Goal: Book appointment/travel/reservation

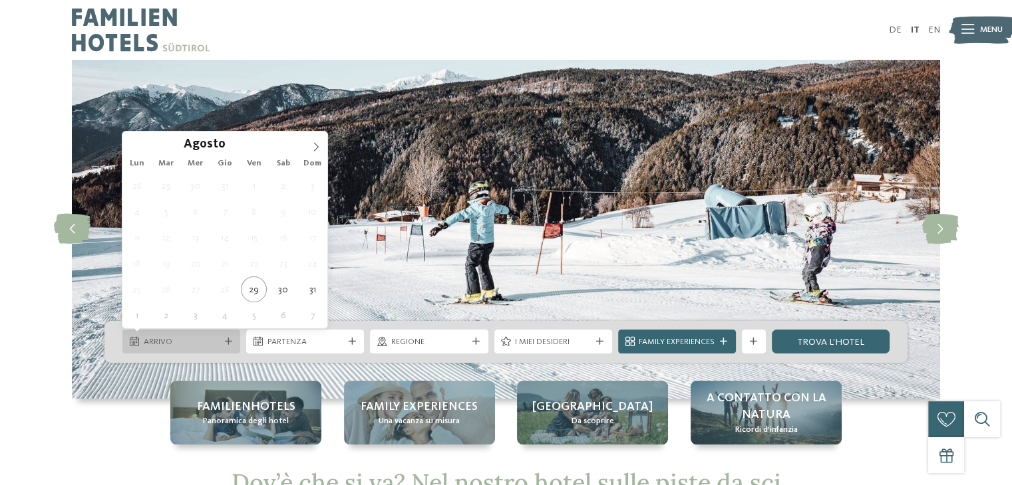
click at [237, 343] on div "Arrivo" at bounding box center [181, 342] width 118 height 24
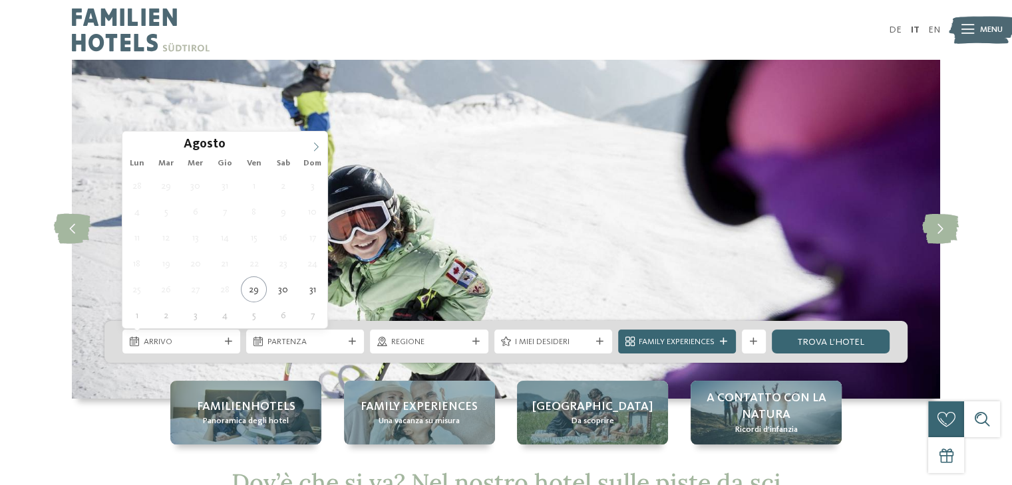
click at [319, 143] on icon at bounding box center [315, 146] width 9 height 9
click at [320, 142] on icon at bounding box center [315, 146] width 9 height 9
type div "26.12.2025"
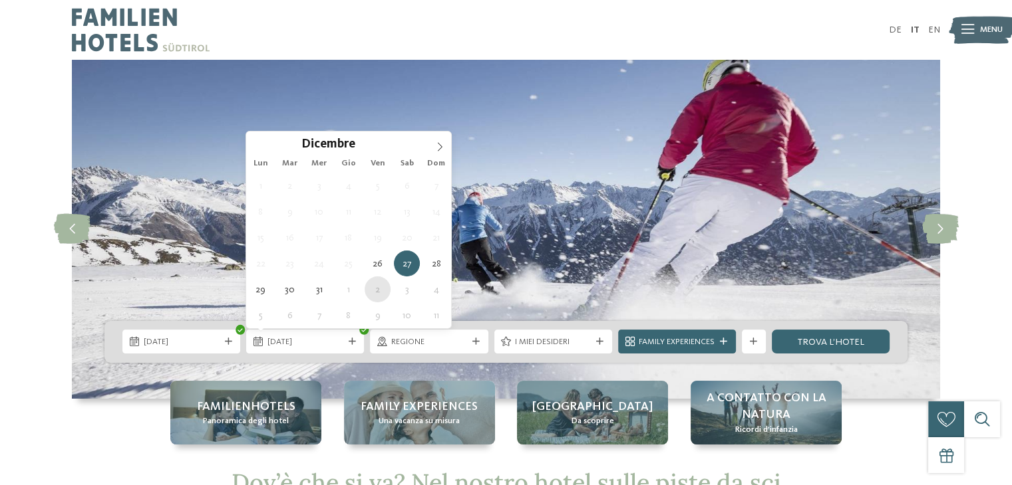
type div "02.01.2026"
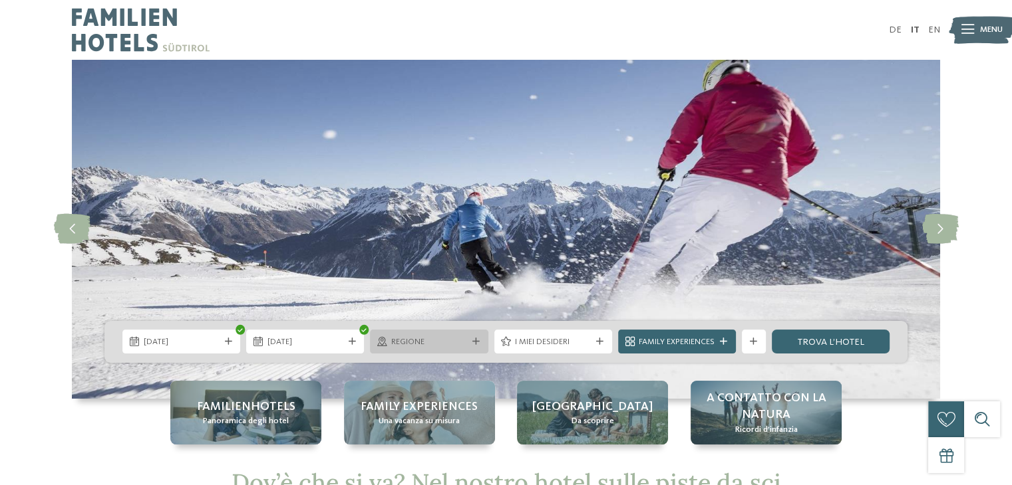
click at [472, 344] on icon at bounding box center [475, 342] width 7 height 7
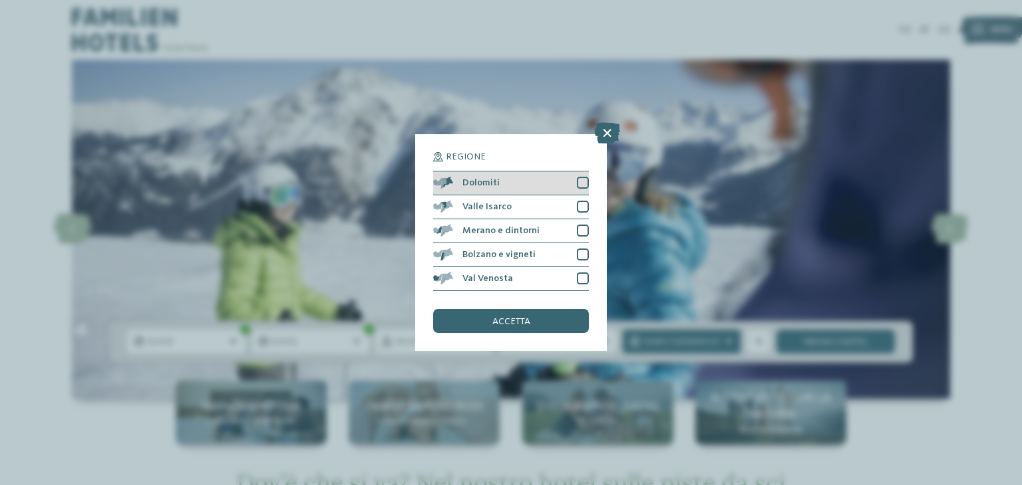
click at [584, 180] on div at bounding box center [583, 183] width 12 height 12
click at [521, 319] on span "accetta" at bounding box center [511, 321] width 38 height 9
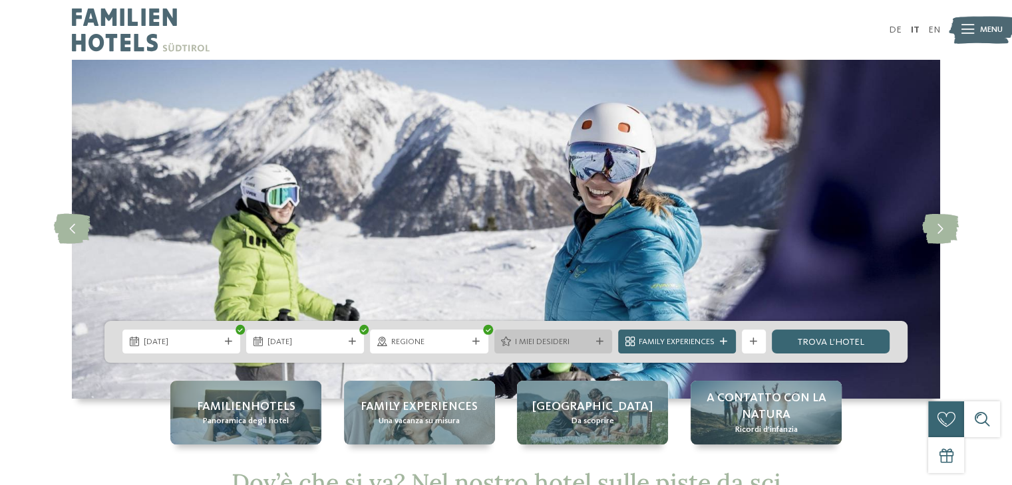
click at [596, 343] on icon at bounding box center [599, 342] width 7 height 7
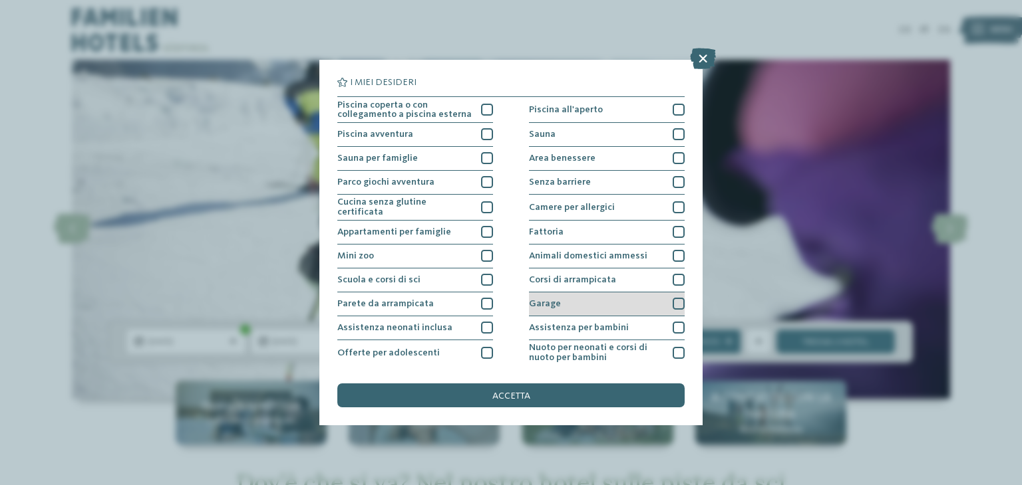
click at [673, 302] on div at bounding box center [678, 304] width 12 height 12
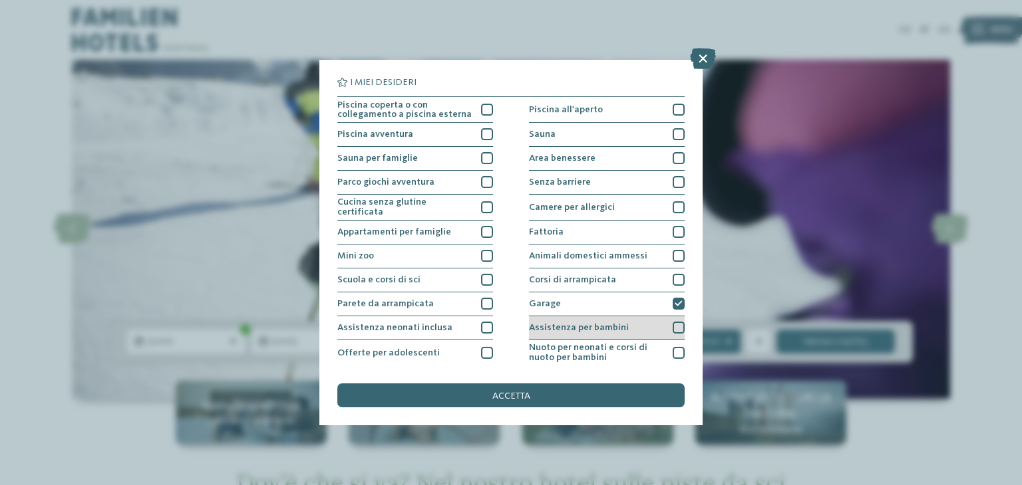
click at [673, 328] on div at bounding box center [678, 328] width 12 height 12
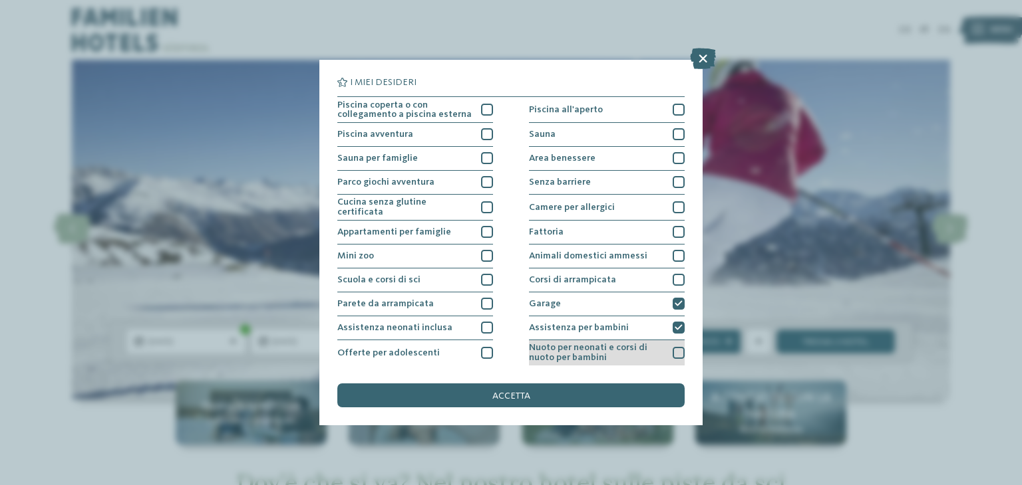
click at [672, 352] on div at bounding box center [678, 353] width 12 height 12
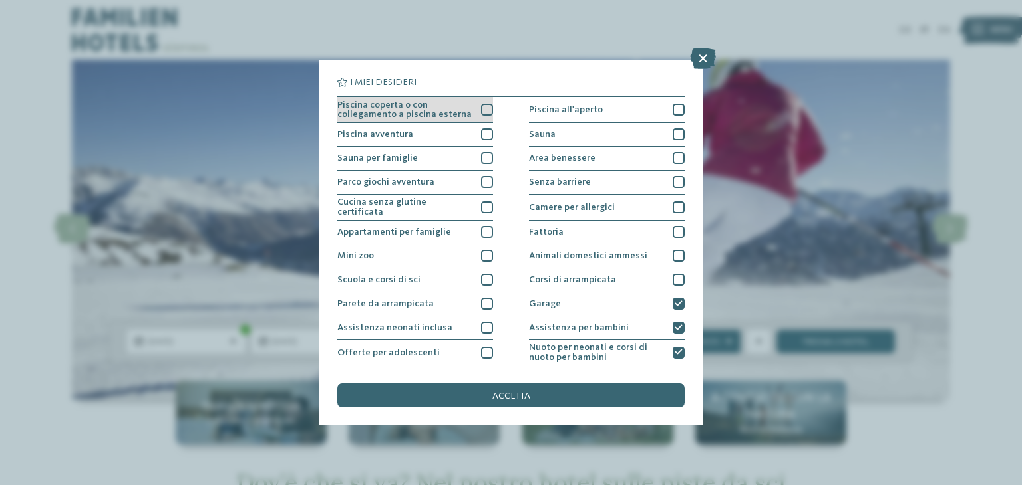
click at [481, 110] on div at bounding box center [487, 110] width 12 height 12
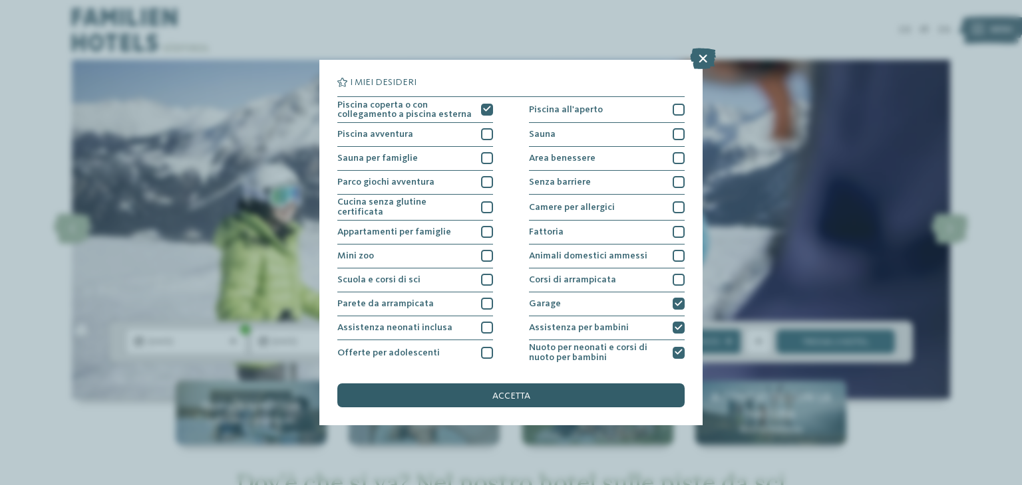
click at [490, 396] on div "accetta" at bounding box center [510, 396] width 347 height 24
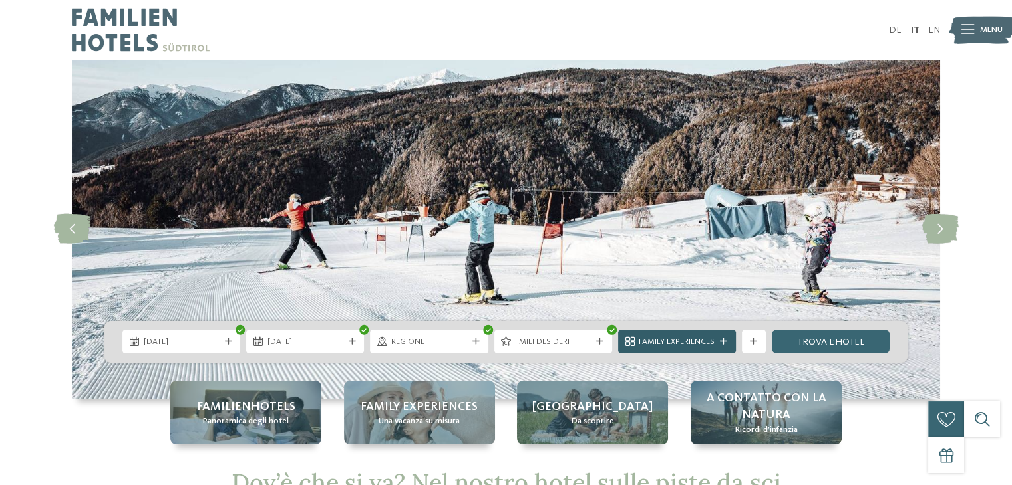
click at [718, 340] on div at bounding box center [724, 342] width 12 height 7
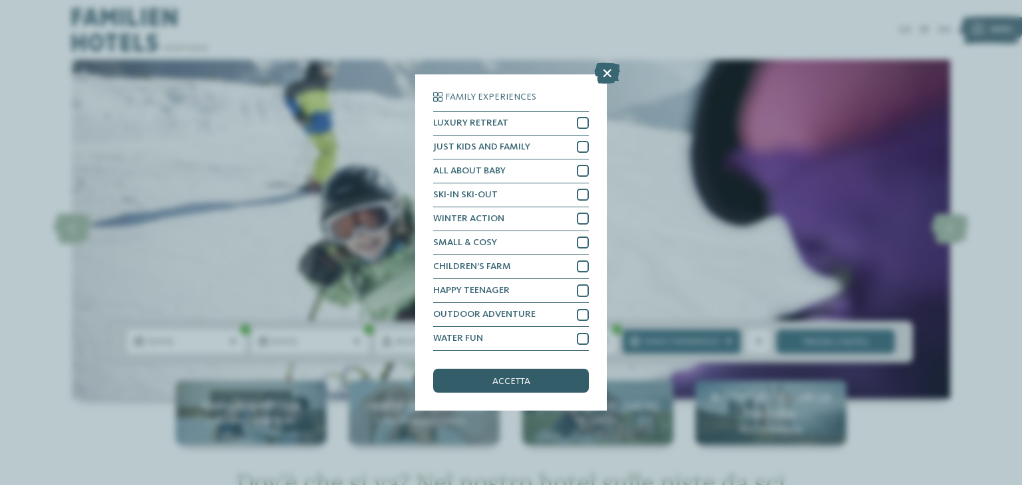
click at [507, 384] on span "accetta" at bounding box center [511, 381] width 38 height 9
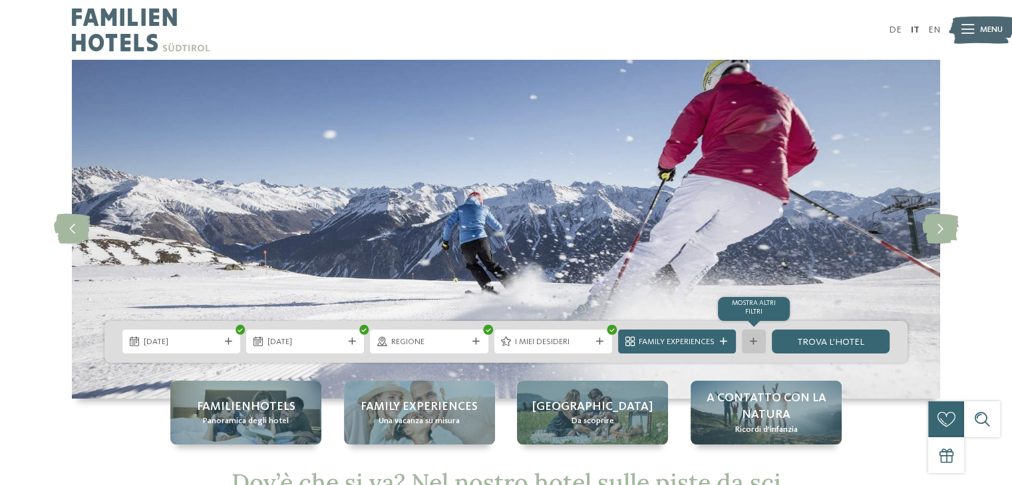
click at [748, 345] on div at bounding box center [754, 342] width 12 height 7
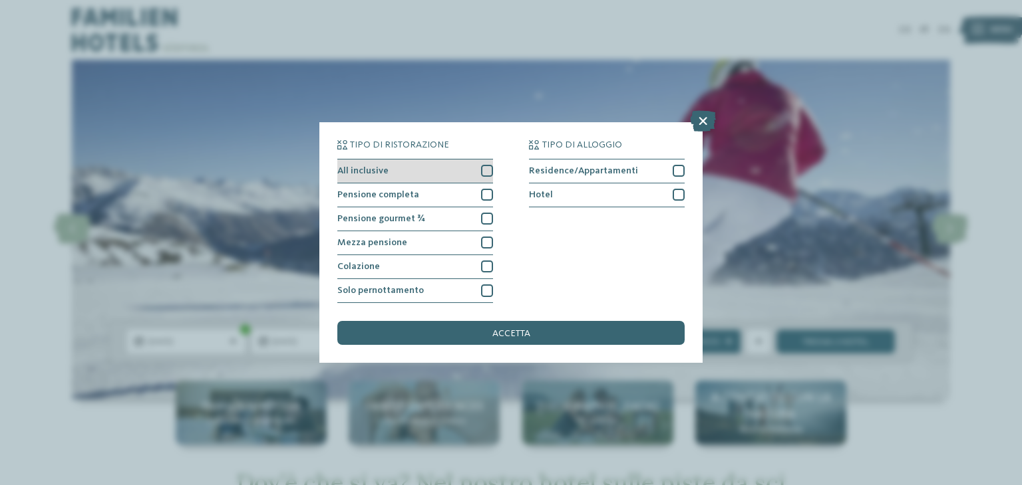
click at [483, 174] on div at bounding box center [487, 171] width 12 height 12
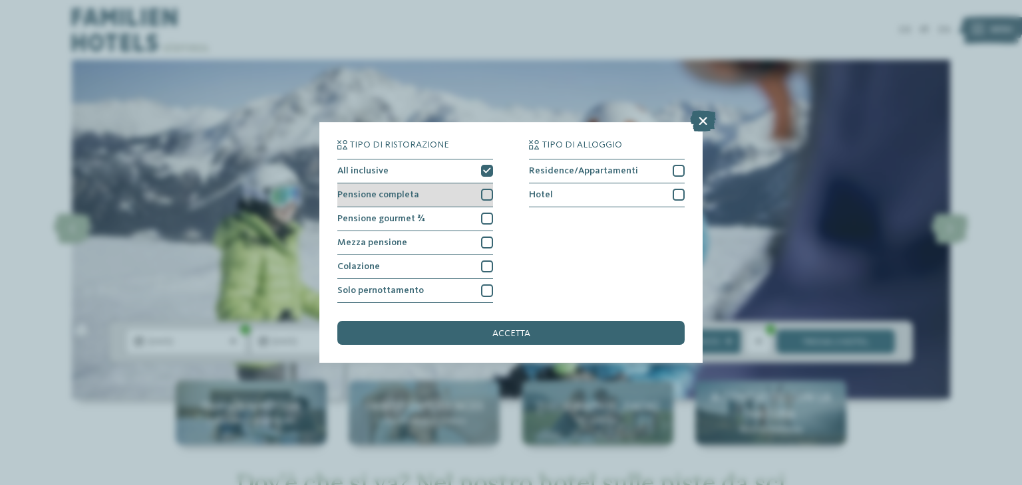
click at [490, 193] on div at bounding box center [487, 195] width 12 height 12
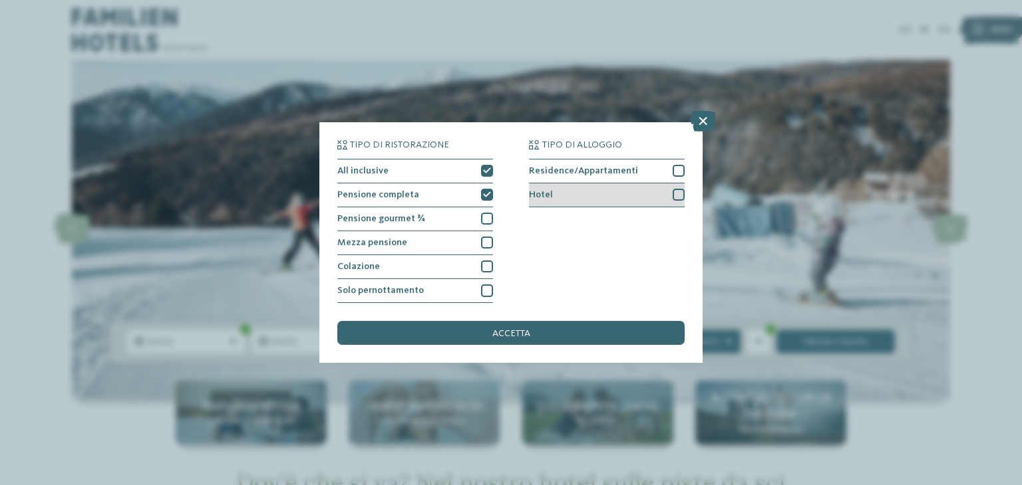
click at [677, 193] on div at bounding box center [678, 195] width 12 height 12
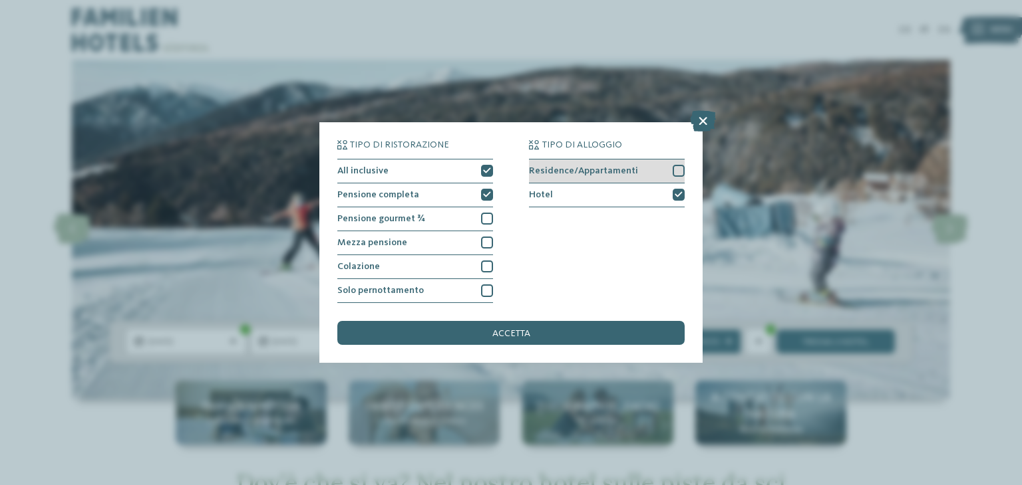
click at [678, 174] on div at bounding box center [678, 171] width 12 height 12
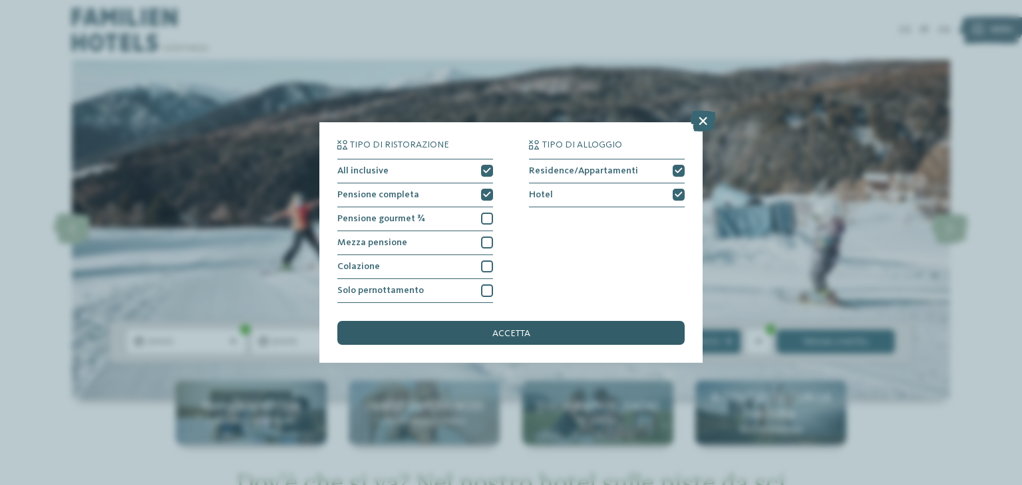
click at [557, 335] on div "accetta" at bounding box center [510, 333] width 347 height 24
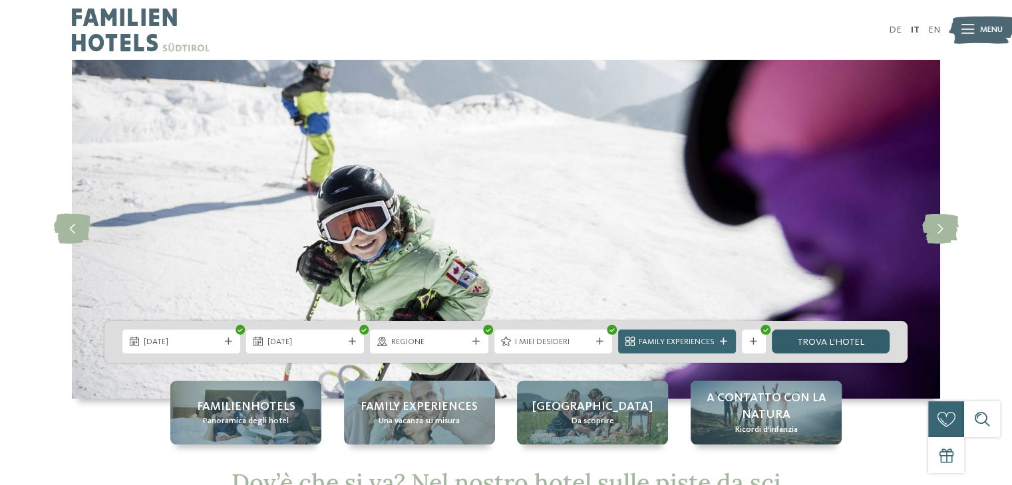
click at [859, 348] on link "trova l’hotel" at bounding box center [830, 342] width 118 height 24
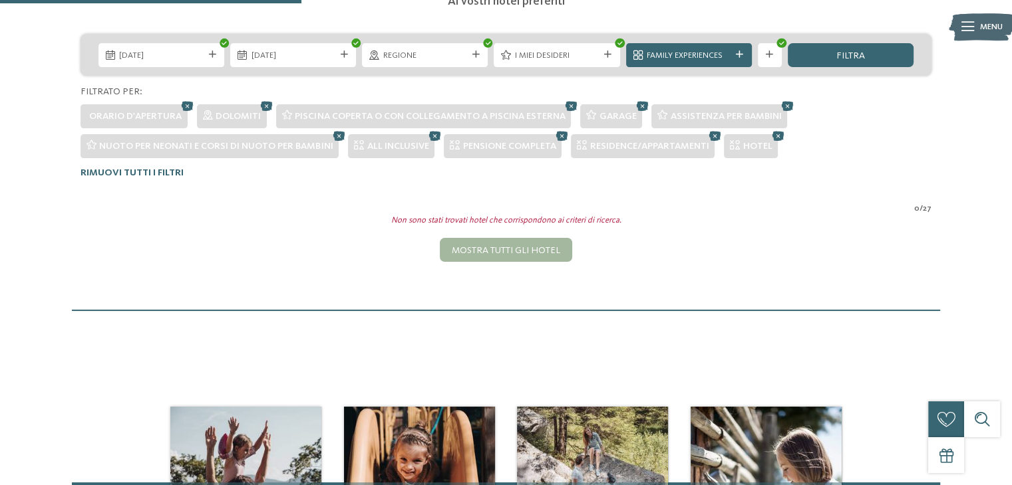
scroll to position [215, 0]
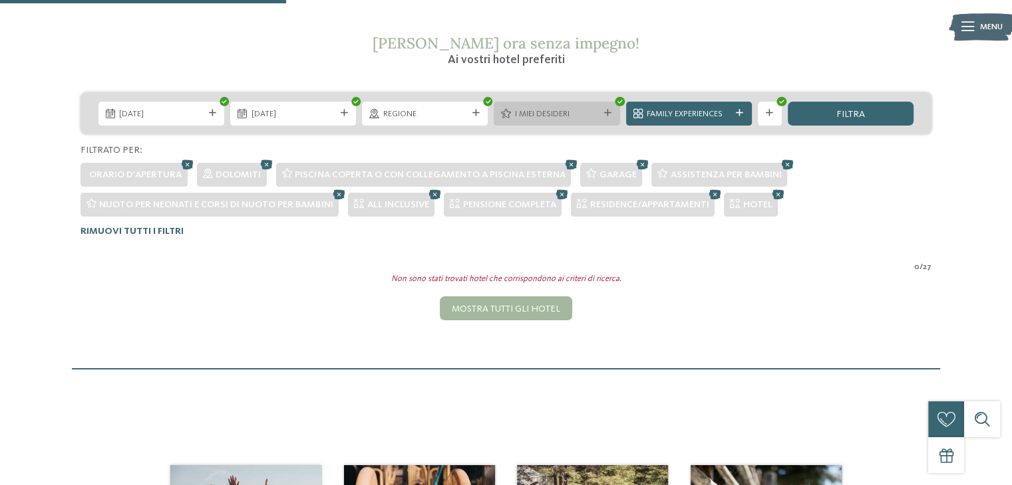
click at [602, 114] on div at bounding box center [608, 113] width 12 height 7
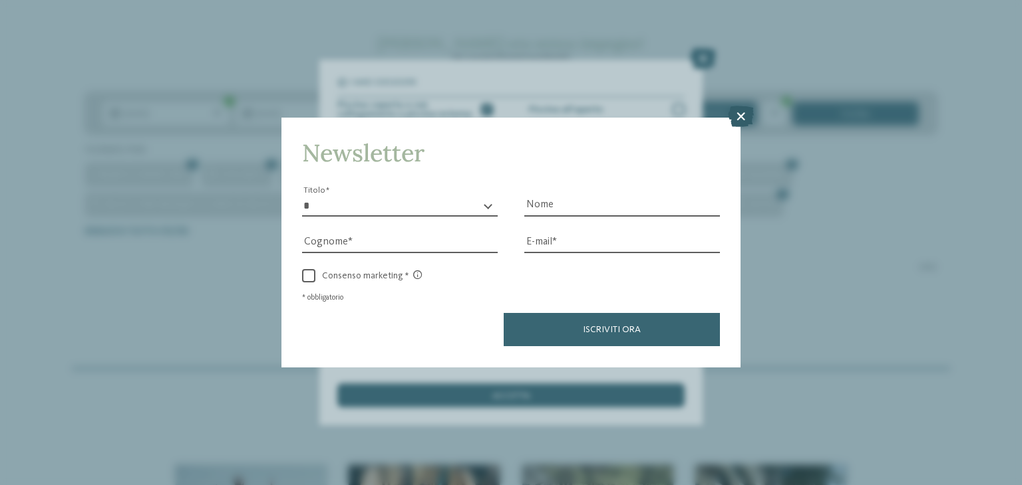
click at [736, 116] on icon at bounding box center [741, 116] width 26 height 21
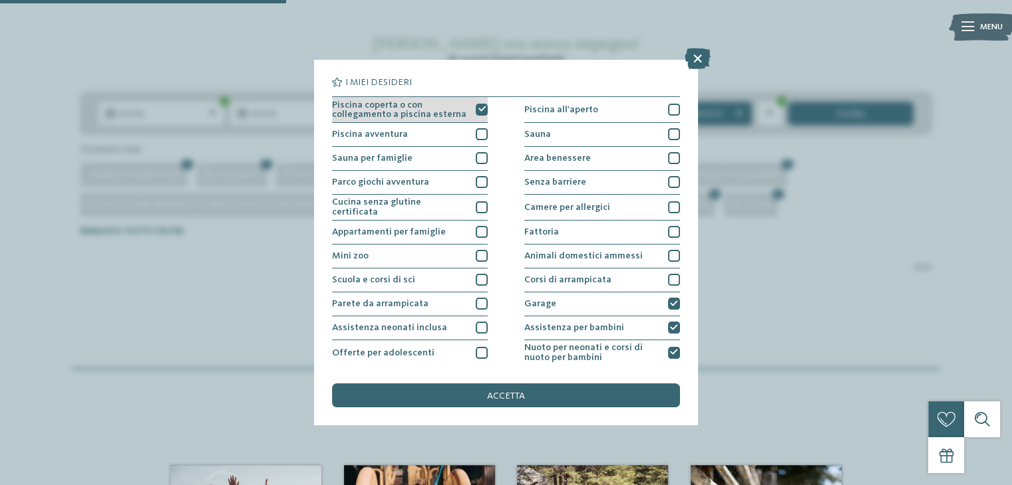
click at [478, 108] on icon at bounding box center [482, 109] width 8 height 7
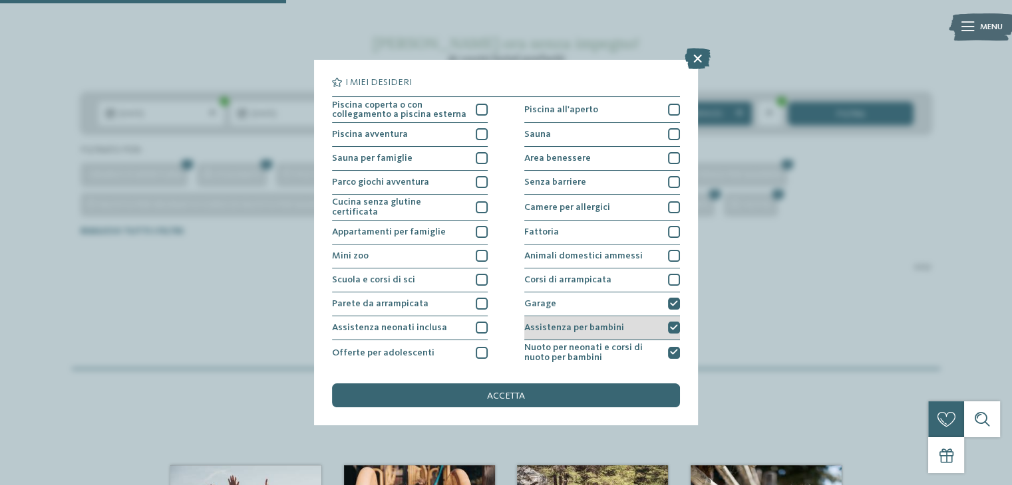
click at [668, 331] on div at bounding box center [674, 328] width 12 height 12
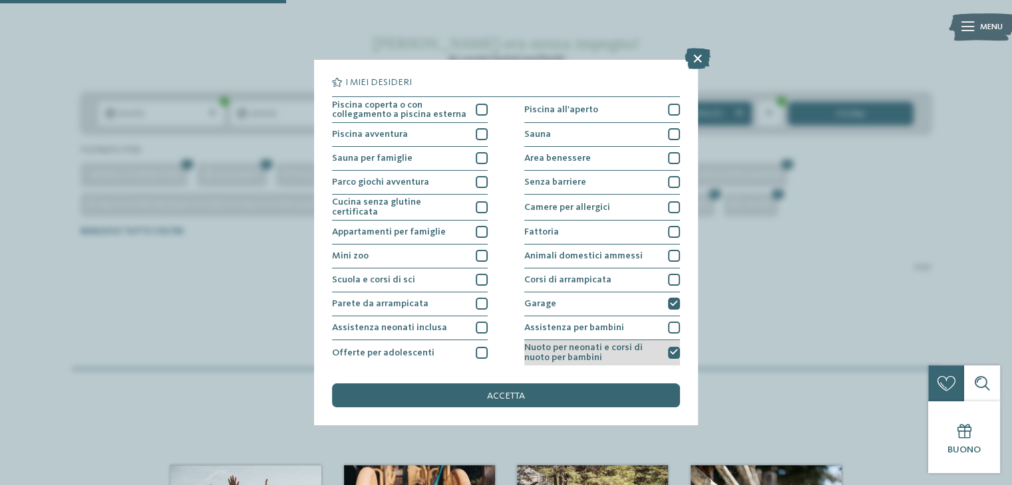
click at [670, 349] on icon at bounding box center [674, 352] width 8 height 7
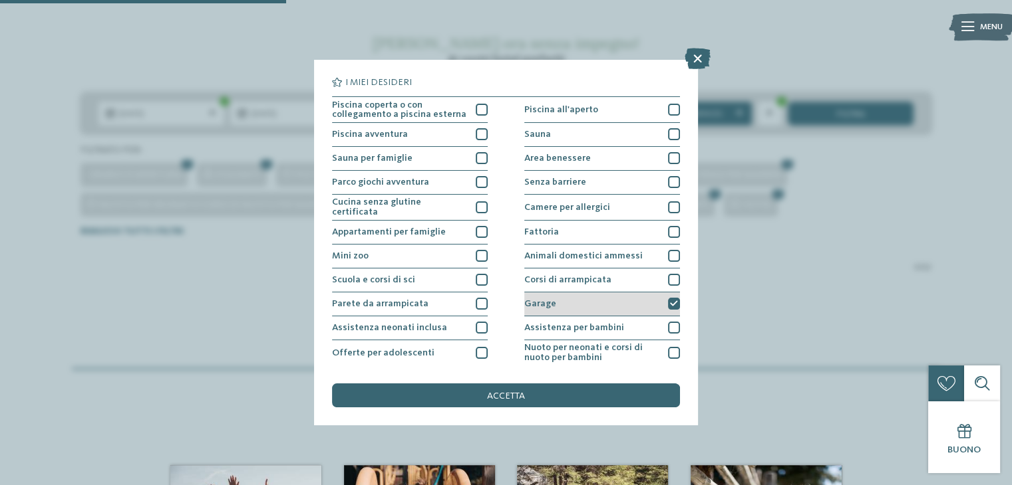
click at [666, 294] on div "Garage" at bounding box center [602, 305] width 156 height 24
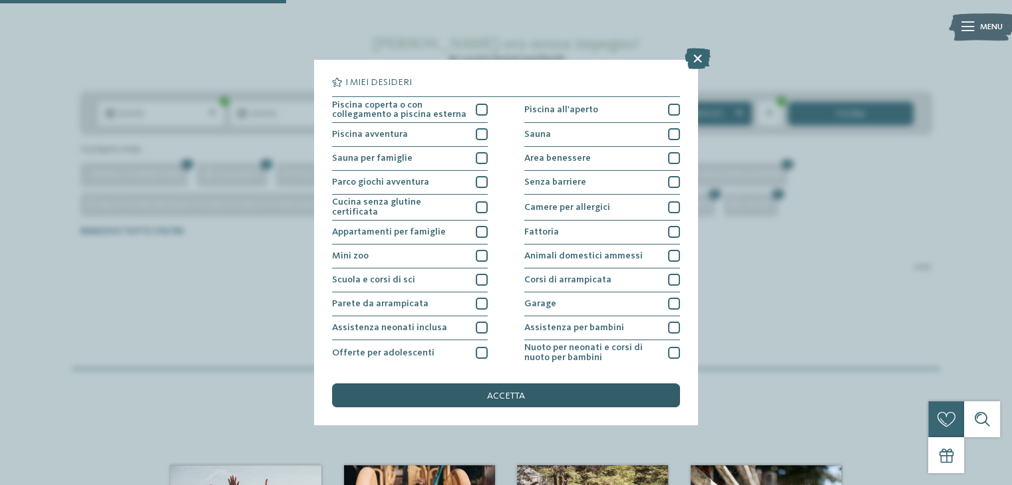
click at [472, 386] on div "accetta" at bounding box center [505, 396] width 347 height 24
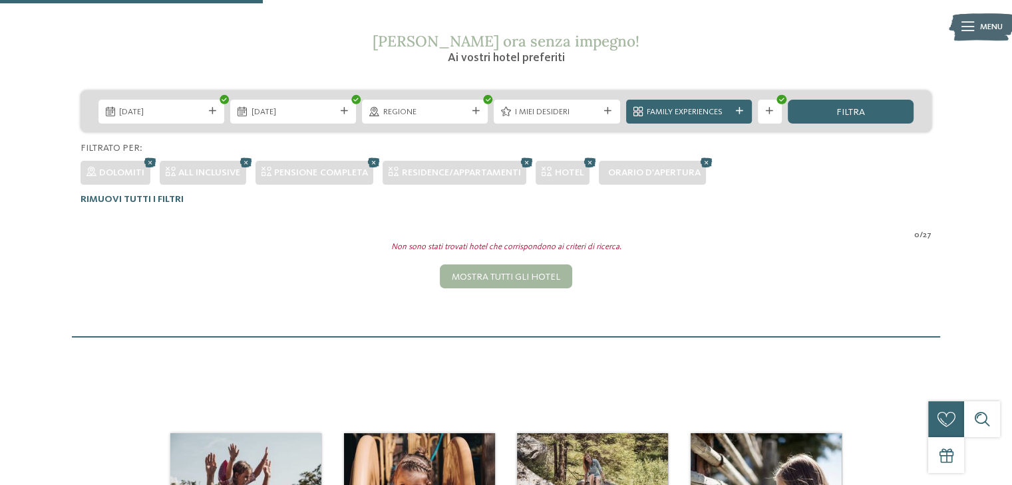
scroll to position [186, 0]
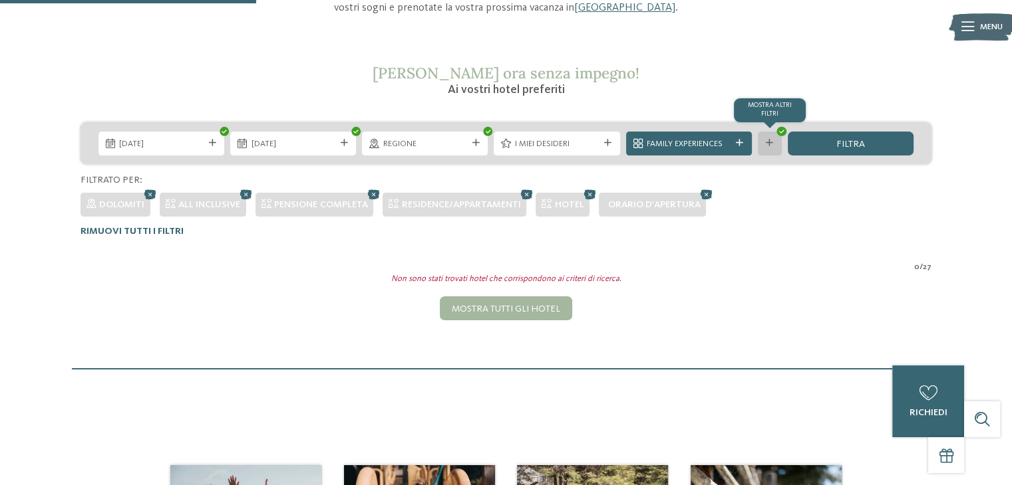
click at [763, 136] on div "mostra altri filtri" at bounding box center [769, 144] width 24 height 24
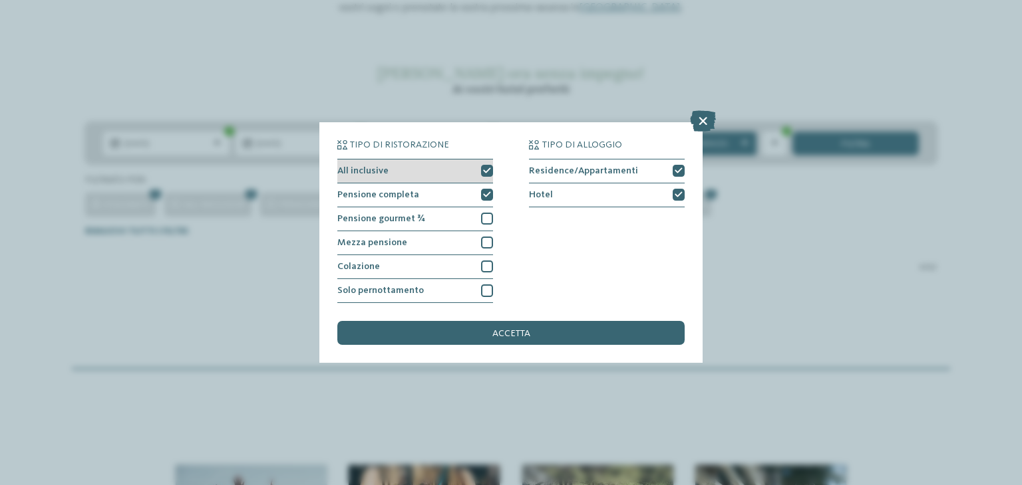
click at [488, 175] on div at bounding box center [487, 171] width 12 height 12
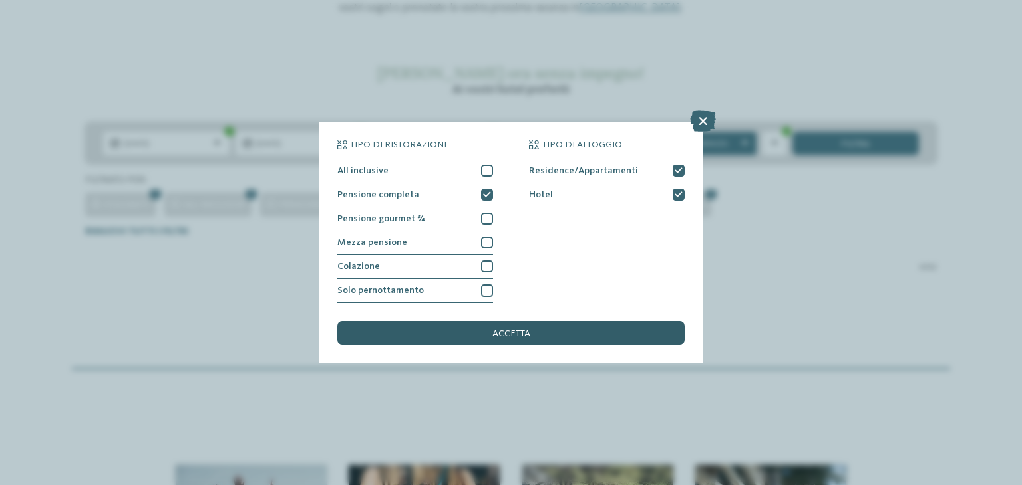
click at [499, 325] on div "accetta" at bounding box center [510, 333] width 347 height 24
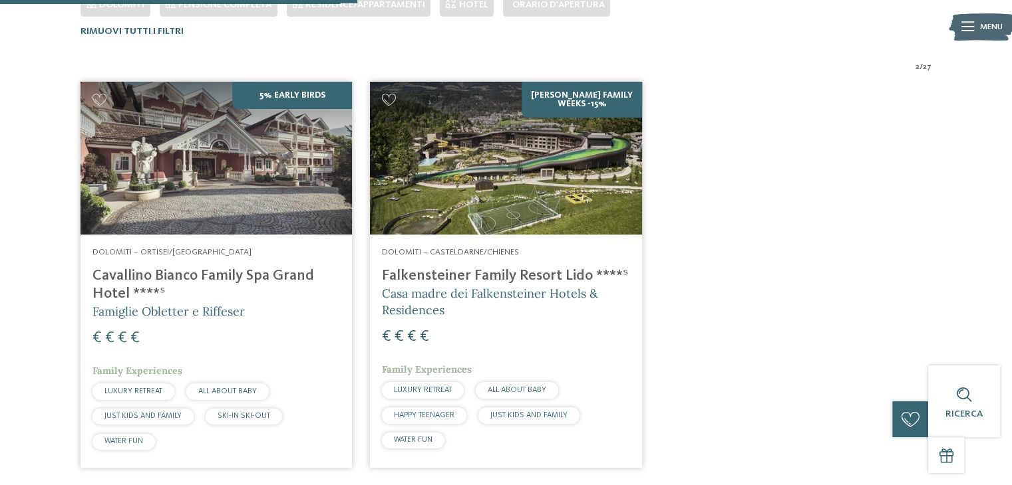
scroll to position [385, 0]
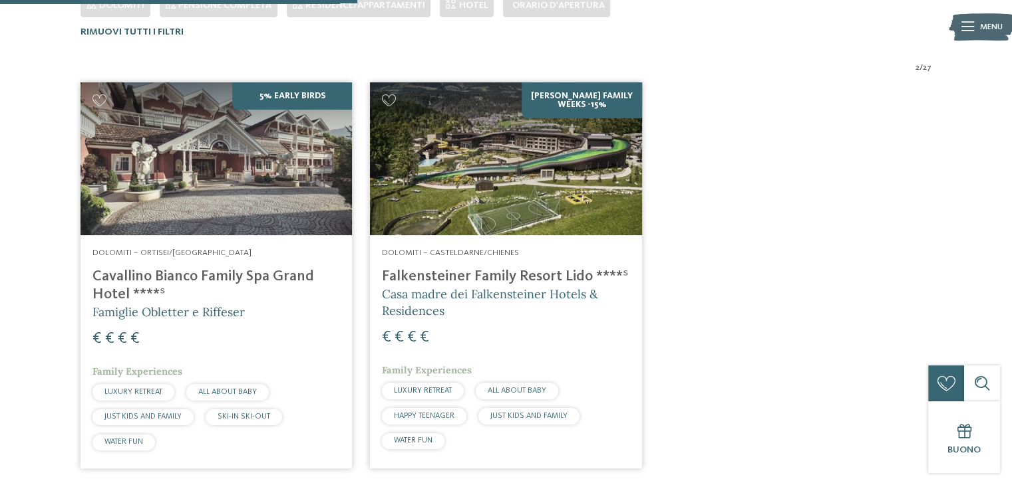
click at [494, 277] on h4 "Falkensteiner Family Resort Lido ****ˢ" at bounding box center [505, 277] width 247 height 18
